Goal: Task Accomplishment & Management: Complete application form

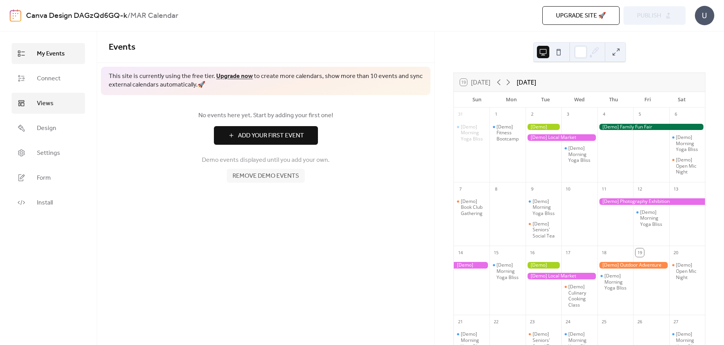
click at [52, 102] on span "Views" at bounding box center [45, 103] width 17 height 9
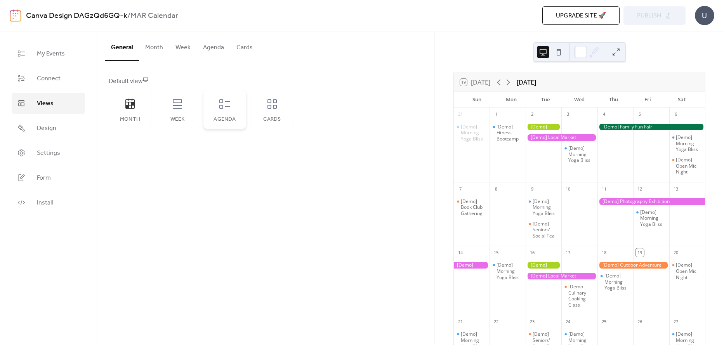
click at [228, 124] on div "Agenda" at bounding box center [225, 109] width 43 height 39
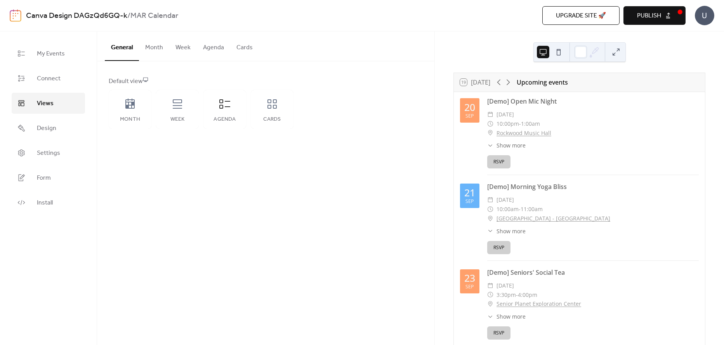
click at [221, 46] on button "Agenda" at bounding box center [213, 45] width 33 height 29
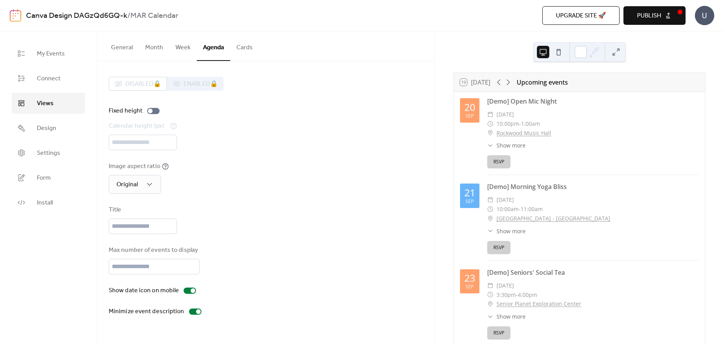
click at [241, 50] on button "Cards" at bounding box center [244, 45] width 29 height 29
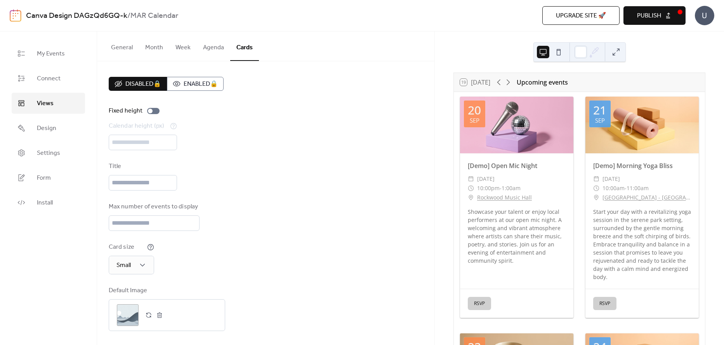
click at [205, 44] on button "Agenda" at bounding box center [213, 45] width 33 height 29
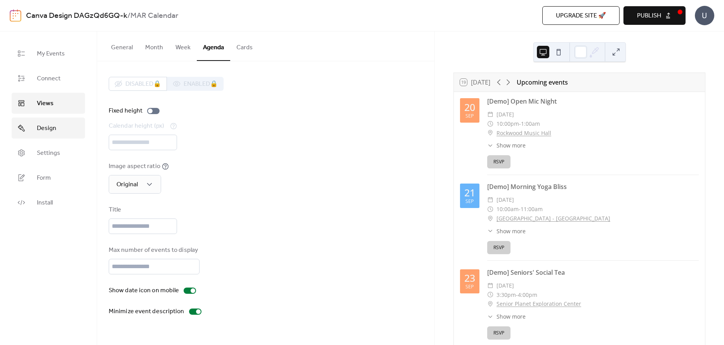
click at [52, 125] on span "Design" at bounding box center [46, 128] width 19 height 9
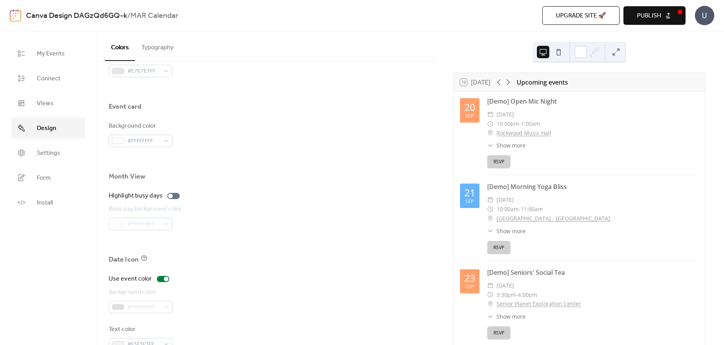
scroll to position [468, 0]
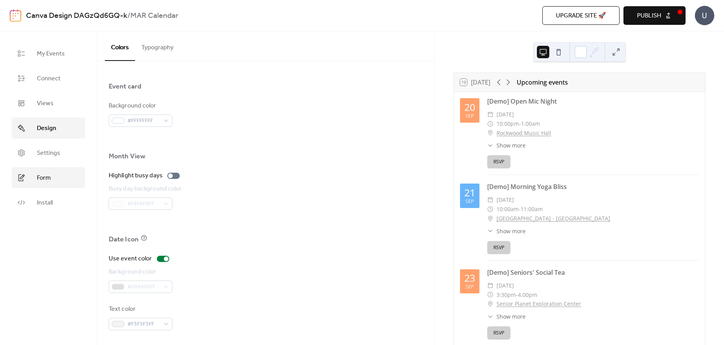
click at [47, 184] on link "Form" at bounding box center [48, 177] width 73 height 21
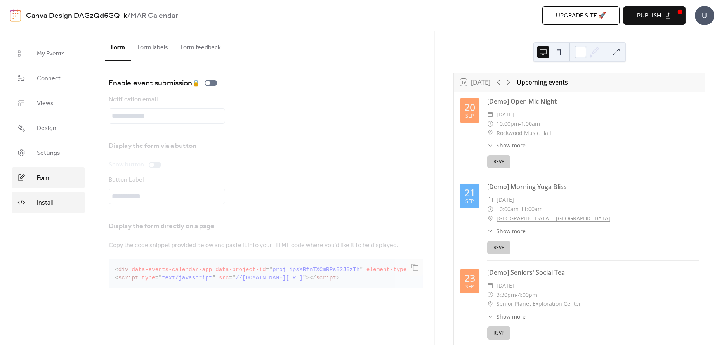
click at [55, 203] on link "Install" at bounding box center [48, 202] width 73 height 21
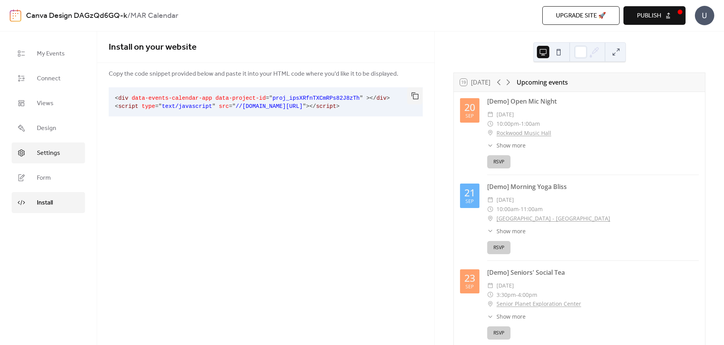
click at [58, 149] on span "Settings" at bounding box center [48, 153] width 23 height 9
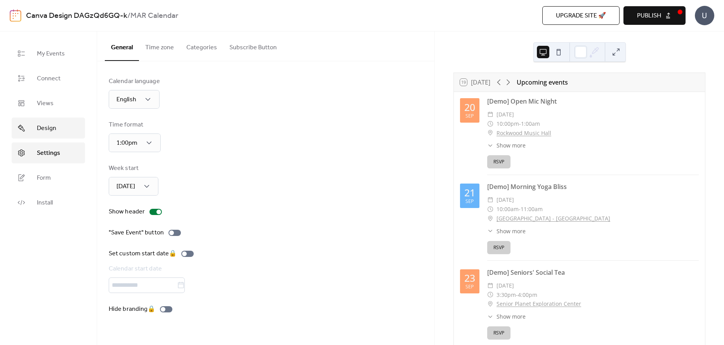
click at [61, 121] on link "Design" at bounding box center [48, 128] width 73 height 21
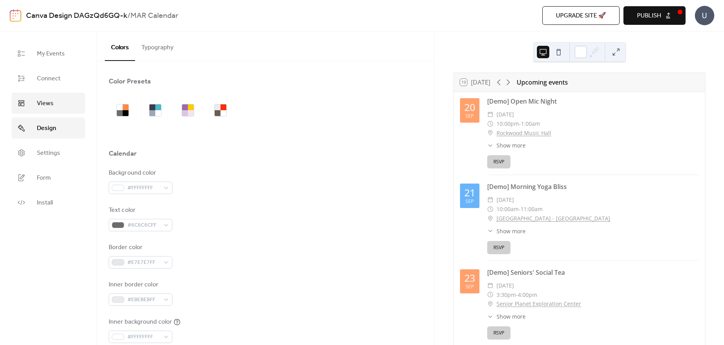
click at [60, 106] on link "Views" at bounding box center [48, 103] width 73 height 21
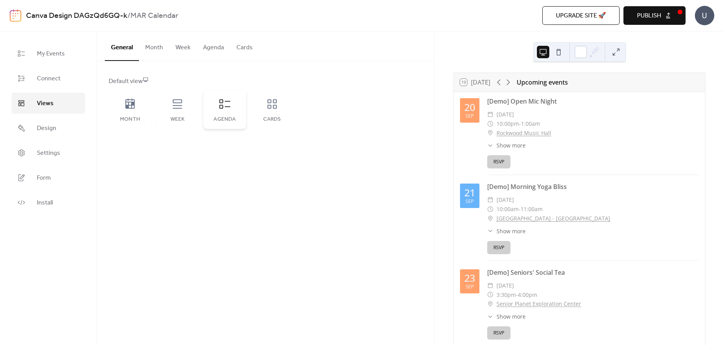
click at [213, 111] on div "Agenda" at bounding box center [225, 109] width 43 height 39
click at [70, 53] on link "My Events" at bounding box center [48, 53] width 73 height 21
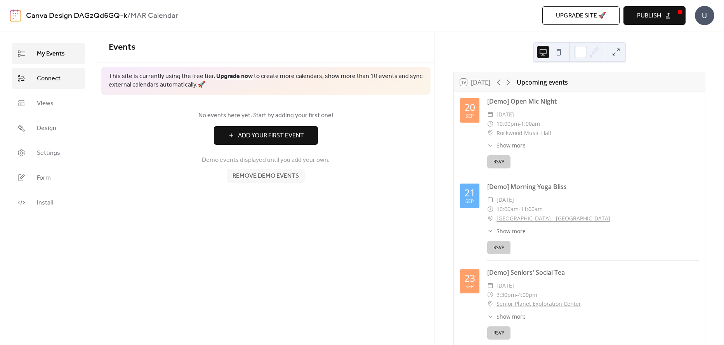
click at [39, 75] on span "Connect" at bounding box center [49, 78] width 24 height 9
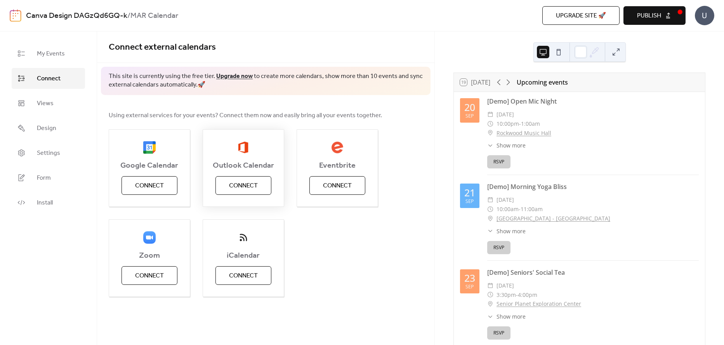
click at [263, 185] on button "Connect" at bounding box center [244, 185] width 56 height 19
drag, startPoint x: 58, startPoint y: 53, endPoint x: 64, endPoint y: 57, distance: 7.1
click at [59, 54] on span "My Events" at bounding box center [51, 53] width 28 height 9
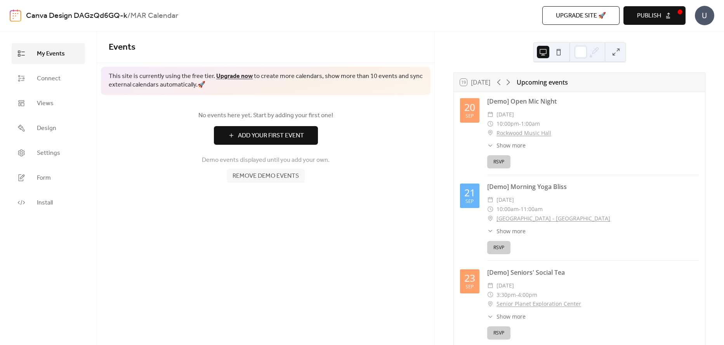
click at [288, 139] on span "Add Your First Event" at bounding box center [271, 135] width 66 height 9
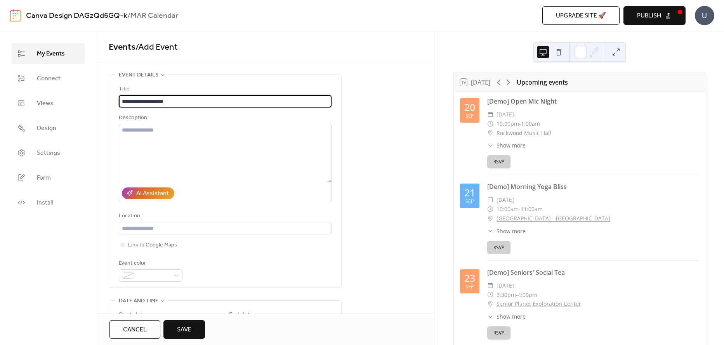
drag, startPoint x: 188, startPoint y: 101, endPoint x: 107, endPoint y: 103, distance: 81.6
click at [107, 103] on div "**********" at bounding box center [266, 325] width 338 height 501
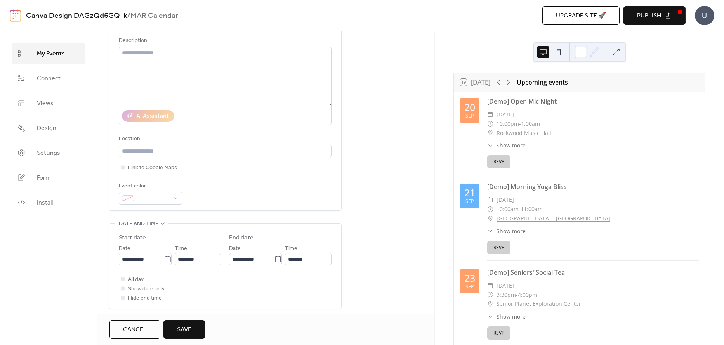
scroll to position [78, 0]
type input "**********"
click at [164, 262] on icon at bounding box center [168, 259] width 8 height 8
click at [162, 262] on input "**********" at bounding box center [141, 259] width 45 height 12
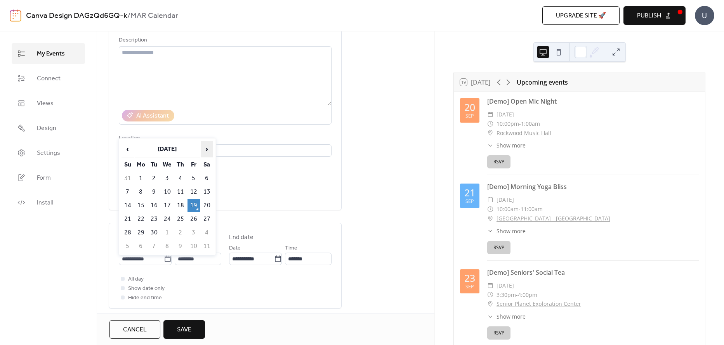
click at [210, 147] on span "›" at bounding box center [207, 149] width 12 height 16
click at [176, 177] on td "2" at bounding box center [180, 178] width 12 height 13
type input "**********"
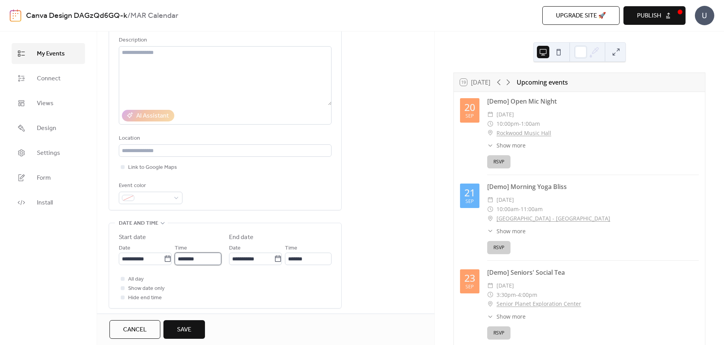
click at [206, 260] on input "********" at bounding box center [198, 259] width 47 height 12
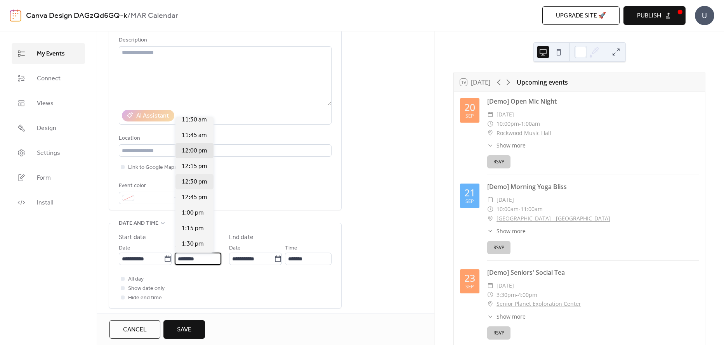
scroll to position [707, 0]
click at [198, 139] on div "11:30 am" at bounding box center [195, 133] width 38 height 16
type input "********"
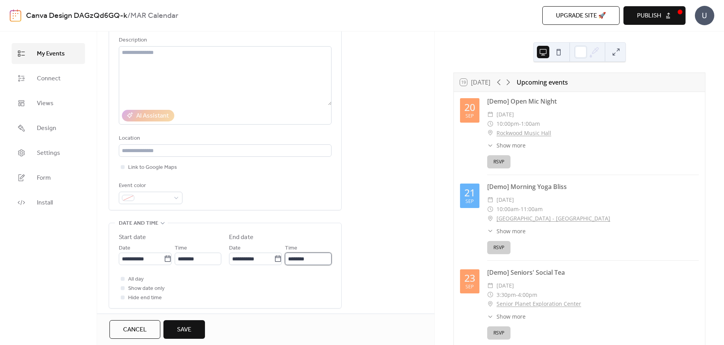
click at [321, 256] on input "********" at bounding box center [308, 259] width 47 height 12
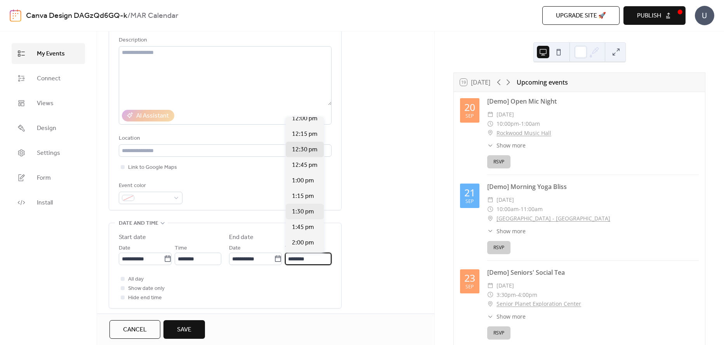
scroll to position [39, 0]
click at [310, 225] on span "2:00 pm" at bounding box center [303, 225] width 22 height 9
type input "*******"
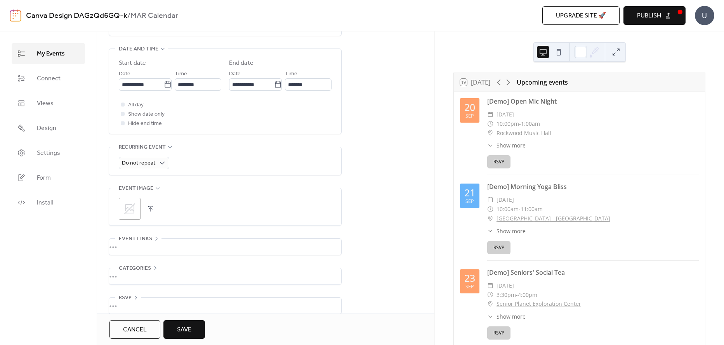
scroll to position [262, 0]
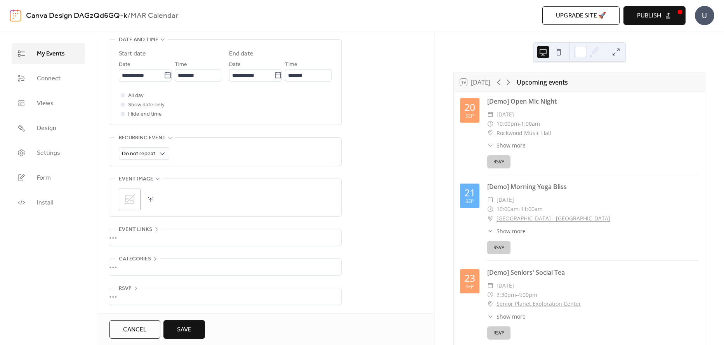
click at [181, 296] on div "•••" at bounding box center [225, 297] width 232 height 16
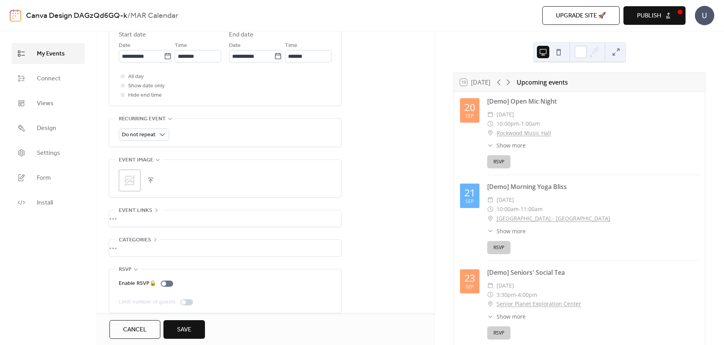
scroll to position [289, 0]
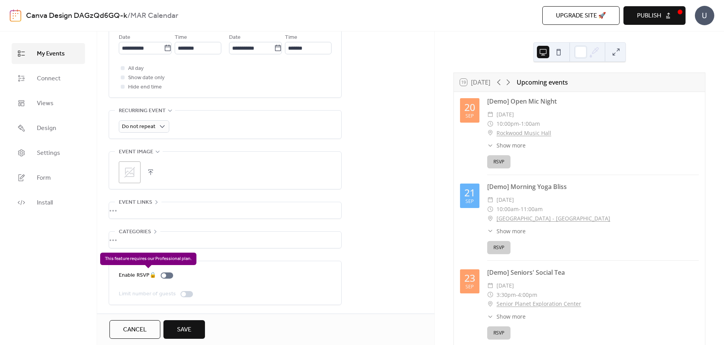
click at [167, 277] on div "Enable RSVP 🔒" at bounding box center [147, 275] width 57 height 9
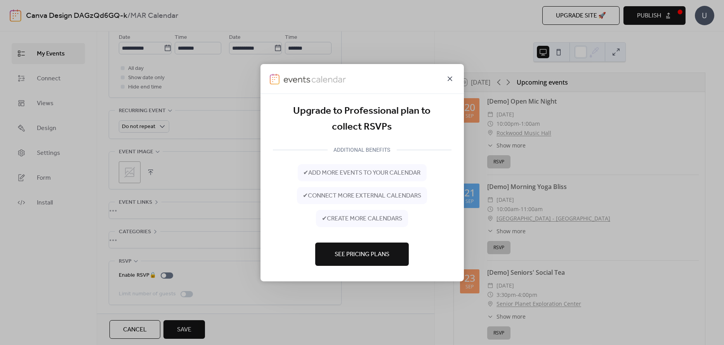
click at [451, 79] on icon at bounding box center [450, 78] width 5 height 5
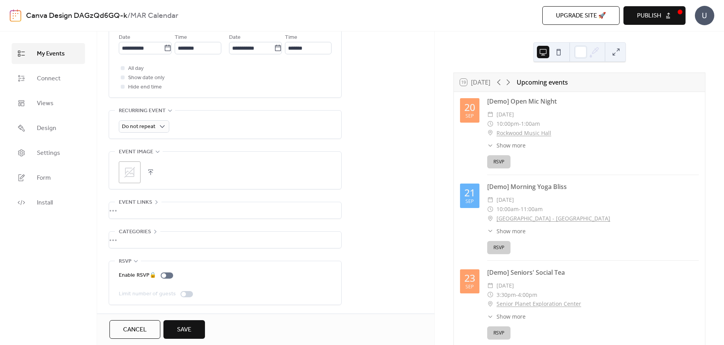
click at [200, 328] on button "Save" at bounding box center [185, 329] width 42 height 19
